Goal: Task Accomplishment & Management: Manage account settings

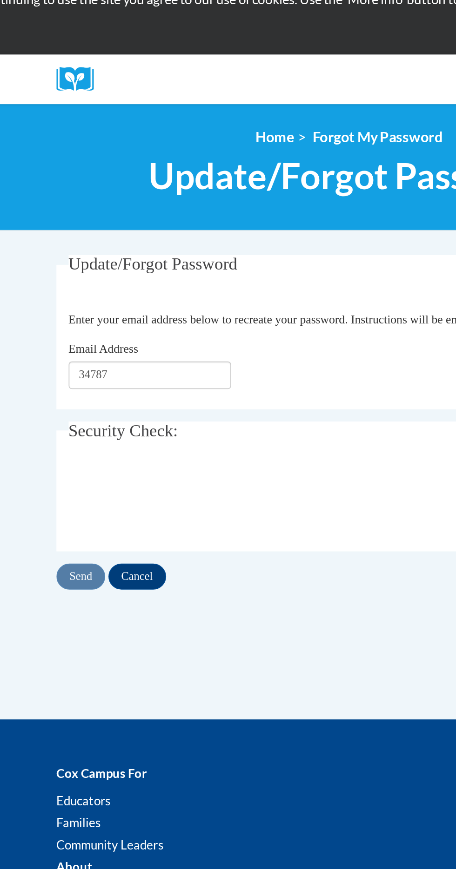
click at [85, 245] on input "34787" at bounding box center [113, 253] width 93 height 16
click at [160, 245] on input "3487" at bounding box center [113, 253] width 93 height 16
type input "[EMAIL_ADDRESS][DOMAIN_NAME]"
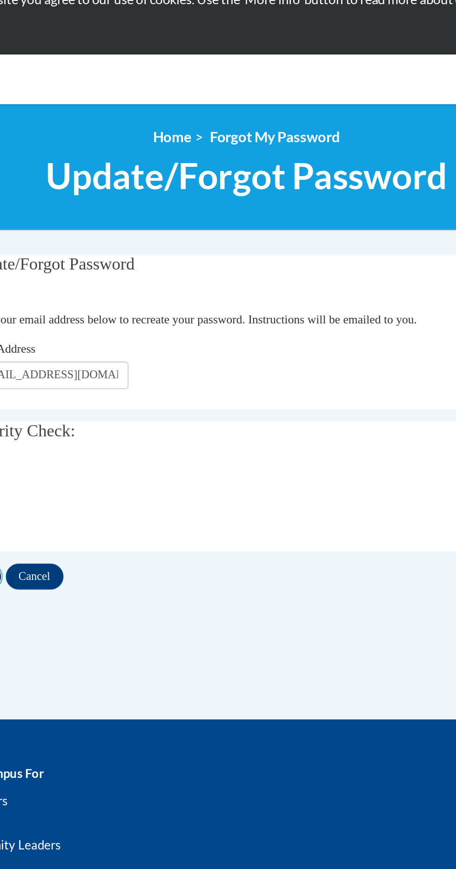
click at [88, 361] on input "Send" at bounding box center [74, 368] width 28 height 15
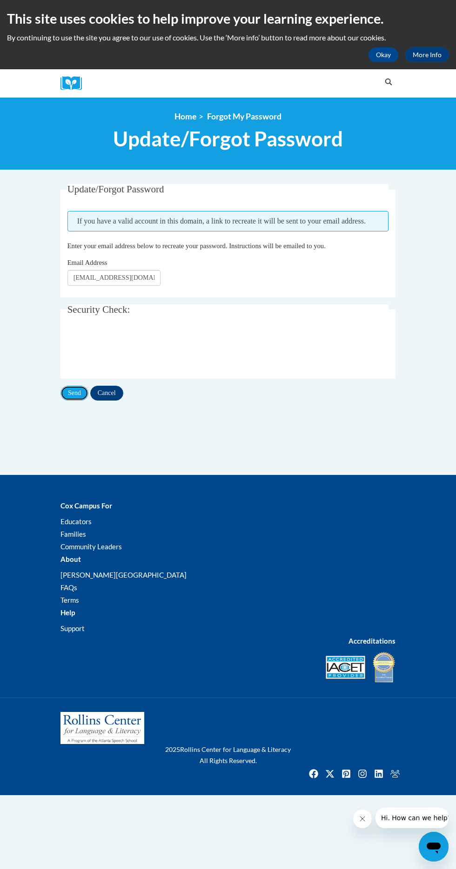
click at [88, 386] on input "Send" at bounding box center [74, 393] width 28 height 15
